Goal: Navigation & Orientation: Go to known website

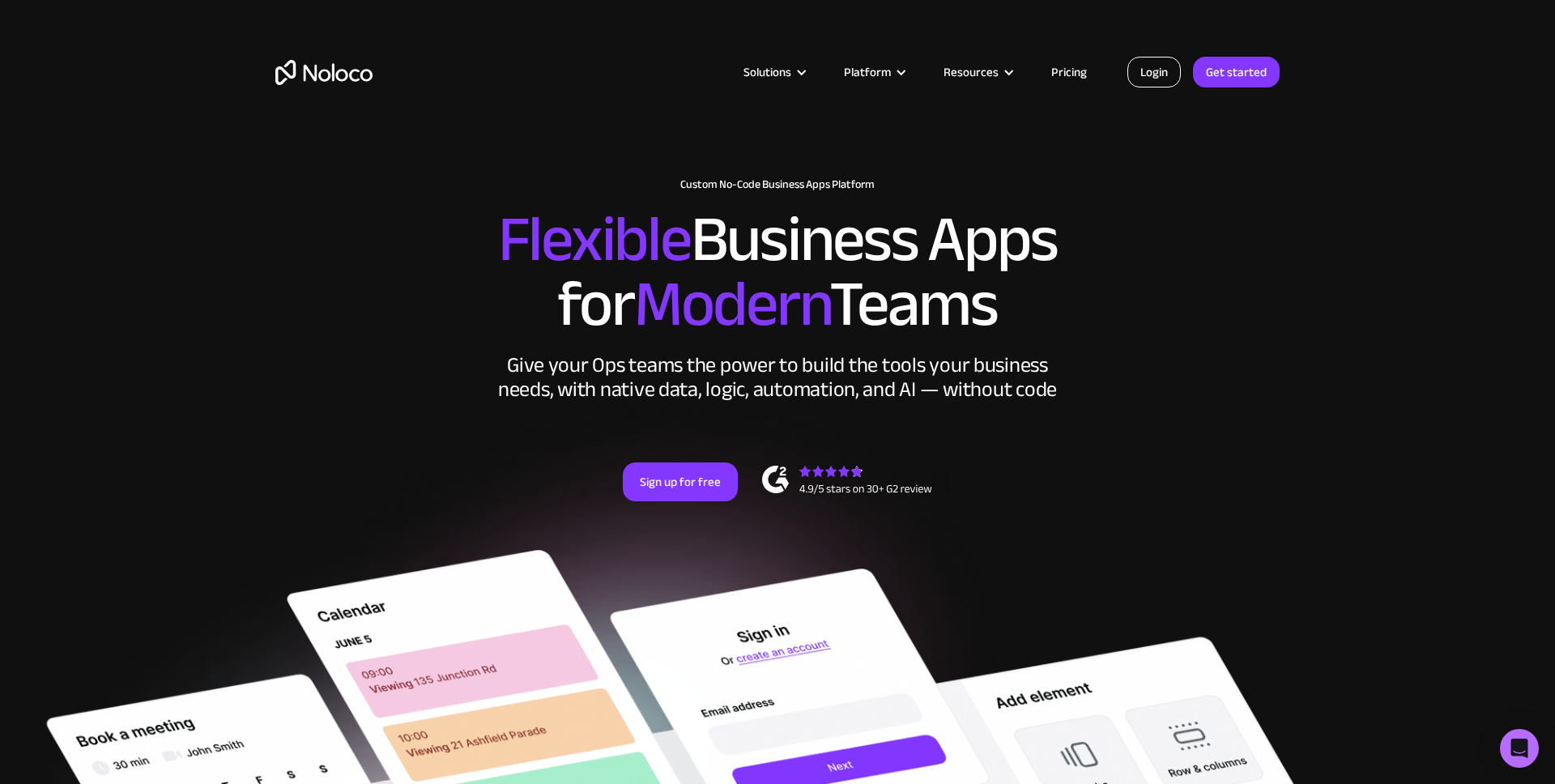
click at [1168, 74] on link "Login" at bounding box center [1153, 72] width 53 height 30
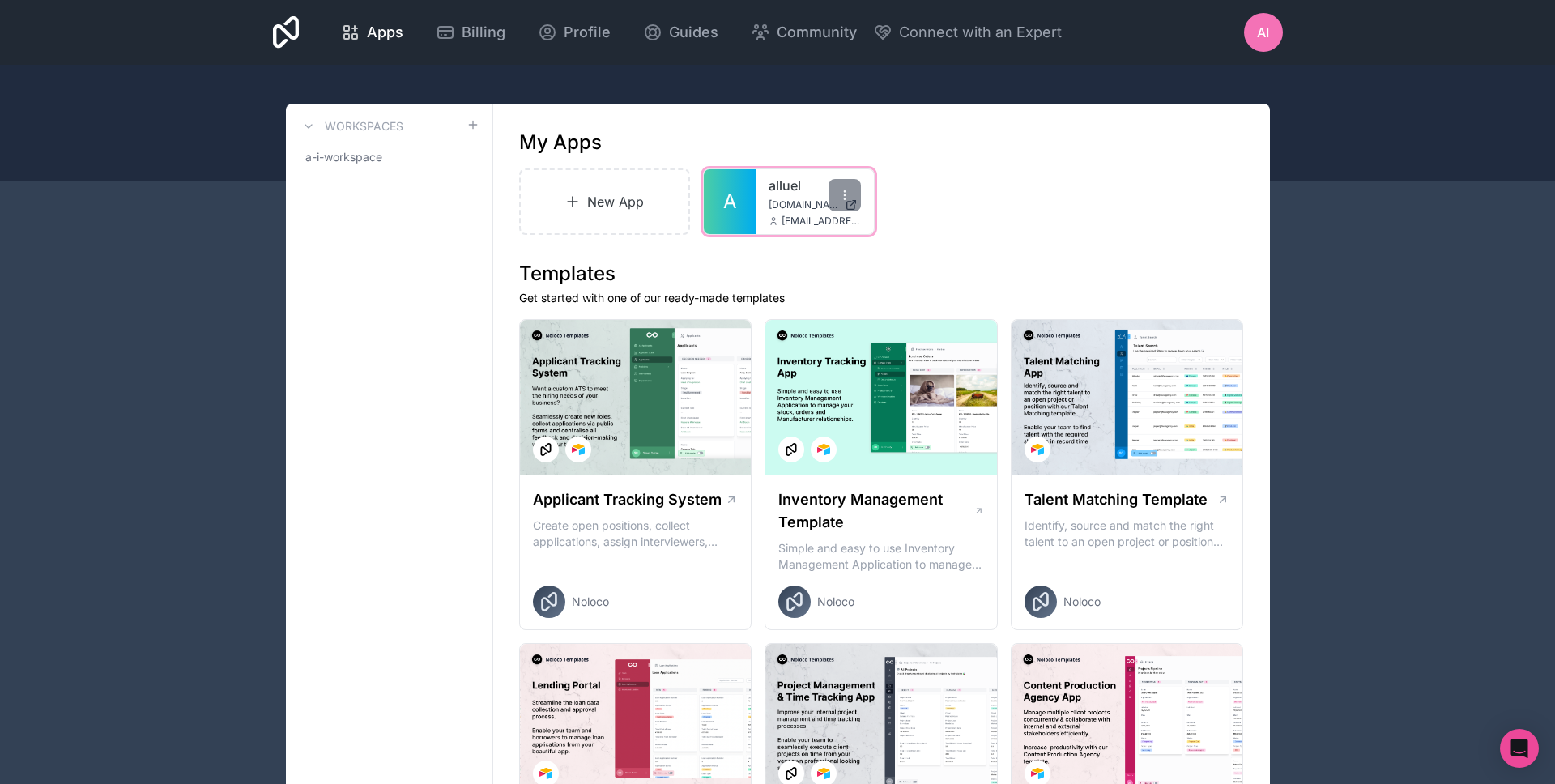
drag, startPoint x: 962, startPoint y: 289, endPoint x: 782, endPoint y: 192, distance: 204.5
click at [782, 192] on link "alluel" at bounding box center [814, 185] width 92 height 19
